Goal: Find specific page/section: Find specific page/section

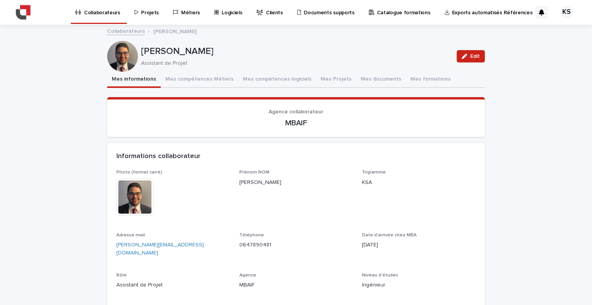
click at [153, 12] on p "Projets" at bounding box center [150, 8] width 18 height 16
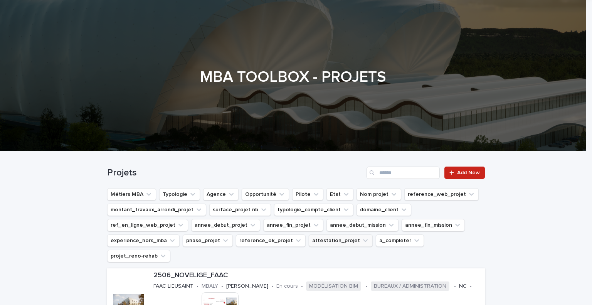
scroll to position [77, 0]
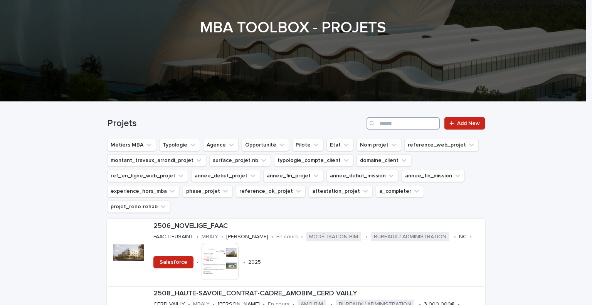
click at [414, 125] on input "Search" at bounding box center [403, 123] width 73 height 12
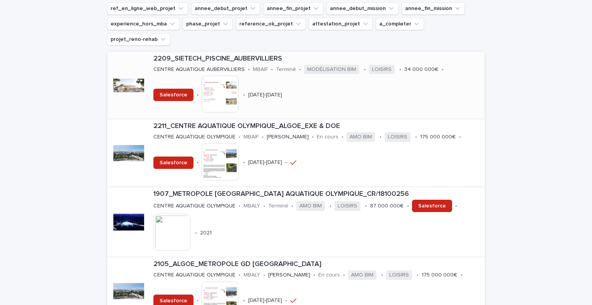
scroll to position [231, 0]
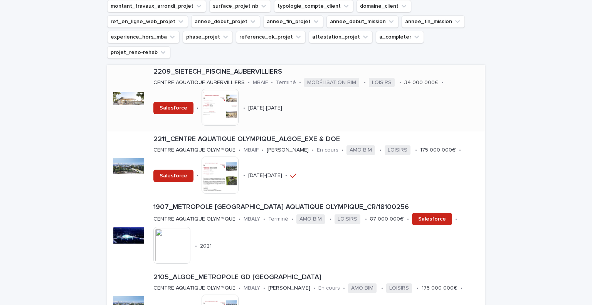
type input "****"
click at [276, 91] on div "2209_SIETECH_PISCINE_AUBERVILLIERS CENTRE AQUATIQUE AUBERVILLIERS • MBAIF • Ter…" at bounding box center [317, 98] width 335 height 67
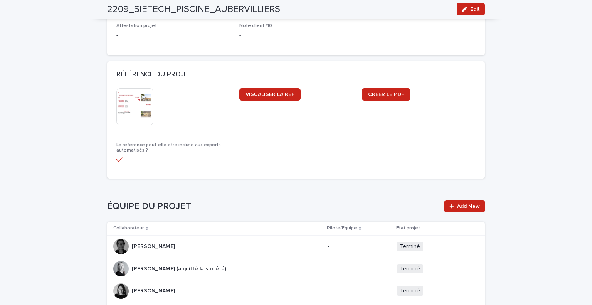
scroll to position [771, 0]
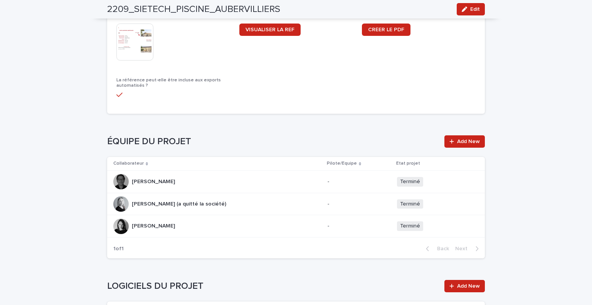
click at [132, 176] on div "[PERSON_NAME]" at bounding box center [153, 181] width 43 height 13
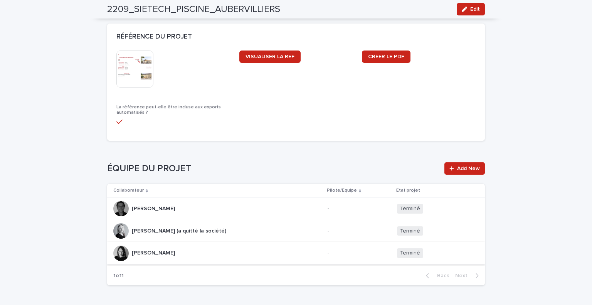
scroll to position [810, 0]
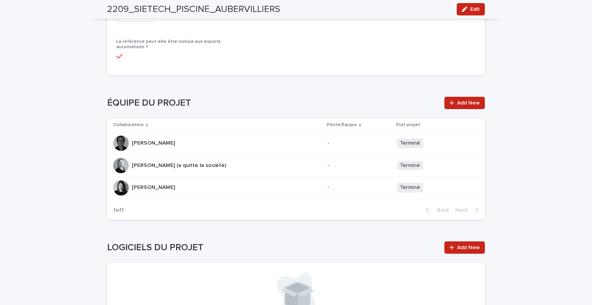
click at [116, 143] on div at bounding box center [120, 142] width 15 height 15
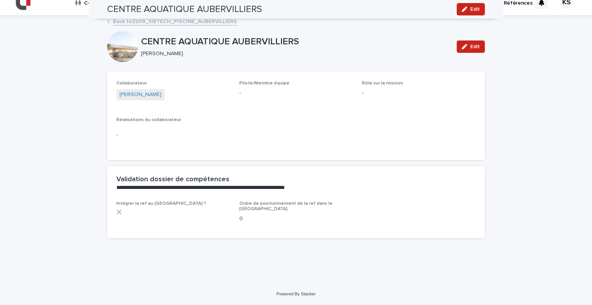
scroll to position [4, 0]
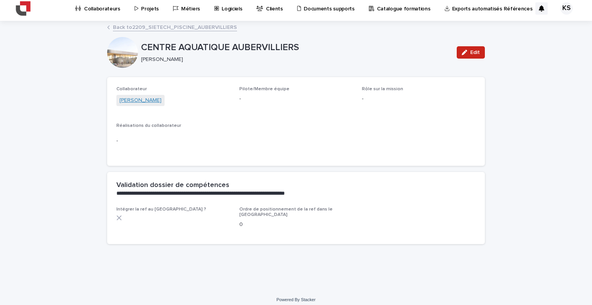
click at [149, 102] on link "[PERSON_NAME]" at bounding box center [141, 100] width 42 height 8
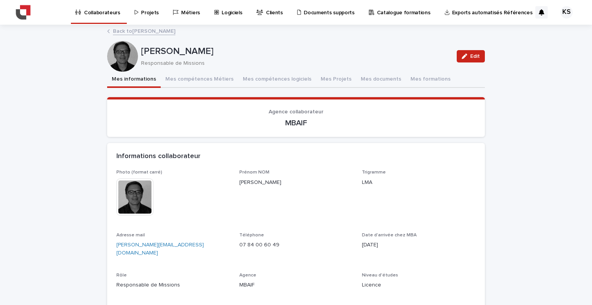
click at [137, 30] on link "Back to [PERSON_NAME]" at bounding box center [144, 30] width 62 height 9
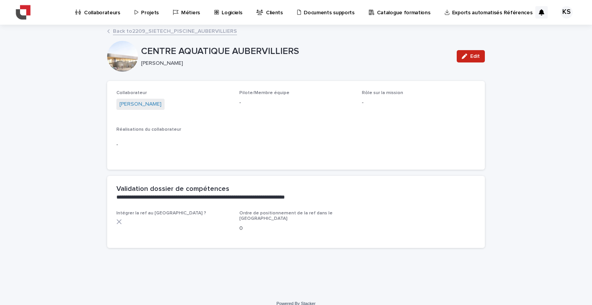
click at [184, 30] on link "Back to 2209_SIETECH_PISCINE_AUBERVILLIERS" at bounding box center [175, 30] width 124 height 9
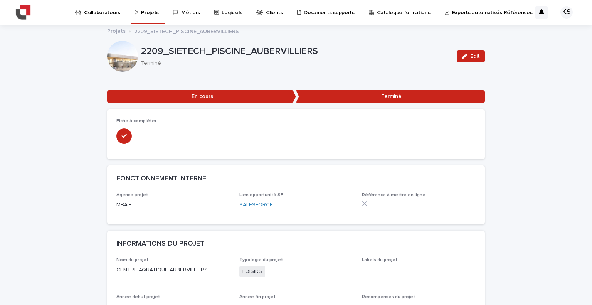
click at [141, 13] on p "Projets" at bounding box center [150, 8] width 18 height 16
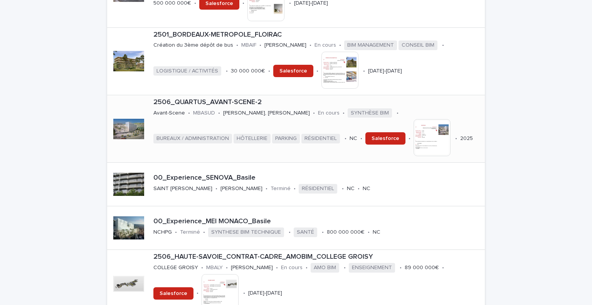
scroll to position [540, 0]
